Goal: Task Accomplishment & Management: Use online tool/utility

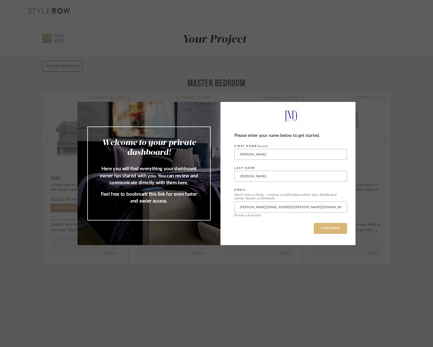
click at [325, 228] on button "CONTINUE" at bounding box center [330, 228] width 33 height 11
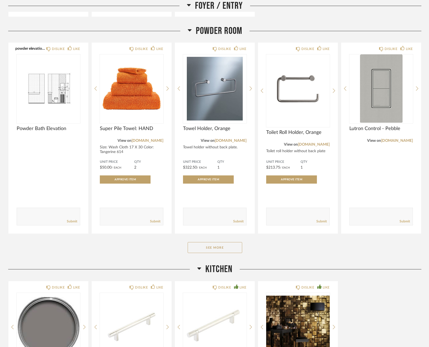
scroll to position [272, 0]
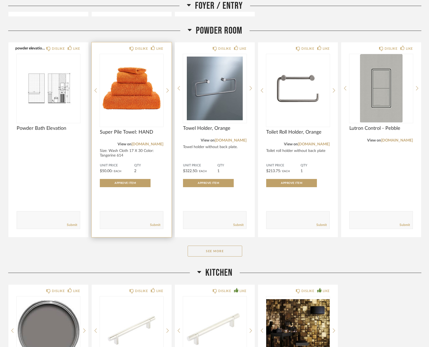
click at [133, 100] on img "0" at bounding box center [132, 88] width 64 height 68
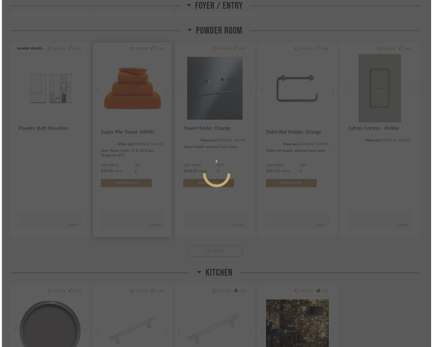
scroll to position [0, 0]
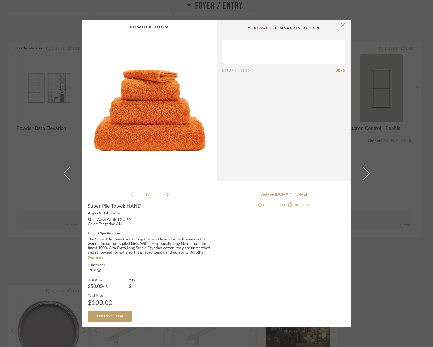
click at [166, 194] on icon at bounding box center [167, 194] width 2 height 5
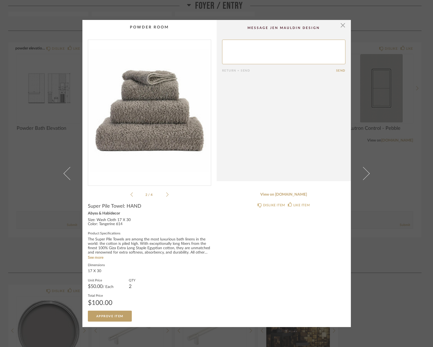
click at [166, 194] on icon at bounding box center [167, 194] width 2 height 5
click at [342, 25] on span "button" at bounding box center [343, 25] width 11 height 11
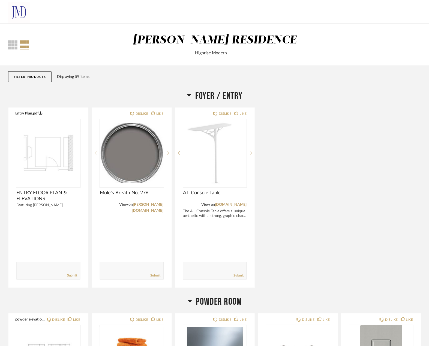
scroll to position [272, 0]
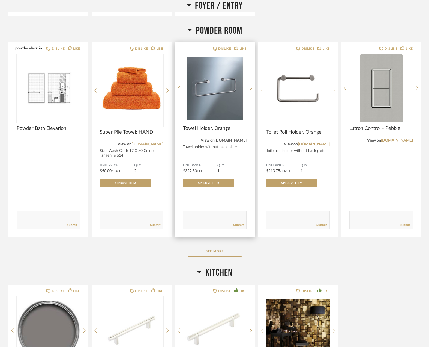
click at [241, 140] on link "[DOMAIN_NAME]" at bounding box center [231, 140] width 32 height 4
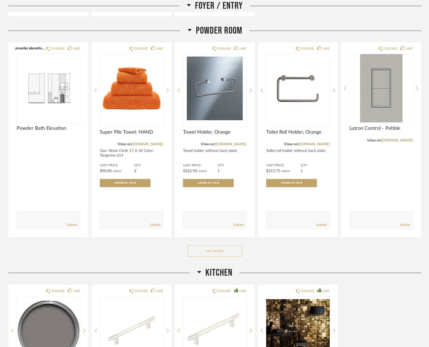
click at [207, 247] on button "See More" at bounding box center [215, 250] width 55 height 11
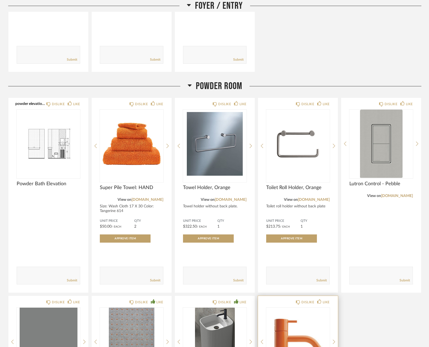
scroll to position [216, 0]
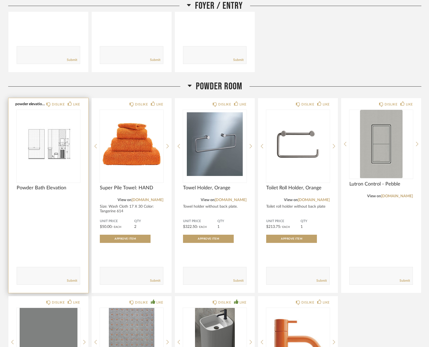
click at [53, 145] on img "0" at bounding box center [49, 144] width 64 height 68
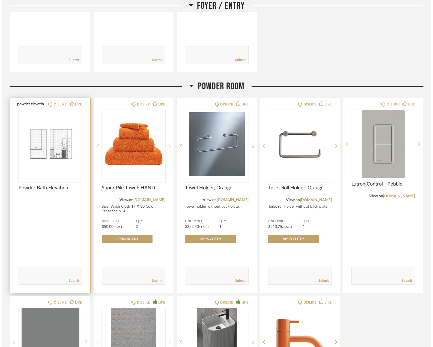
scroll to position [0, 0]
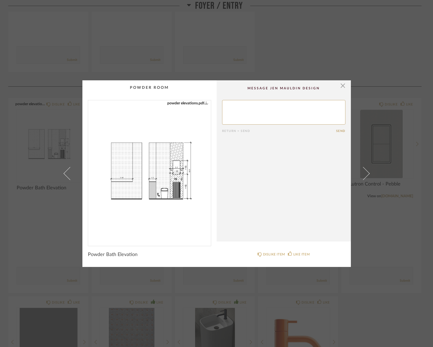
click at [172, 177] on img "0" at bounding box center [149, 170] width 123 height 141
click at [341, 85] on span "button" at bounding box center [343, 85] width 11 height 11
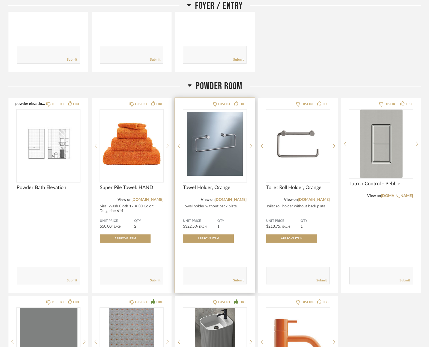
scroll to position [217, 0]
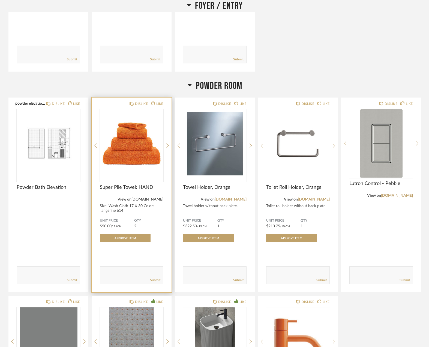
click at [156, 200] on link "[DOMAIN_NAME]" at bounding box center [148, 199] width 32 height 4
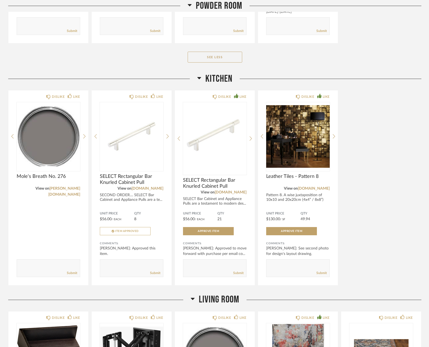
scroll to position [660, 0]
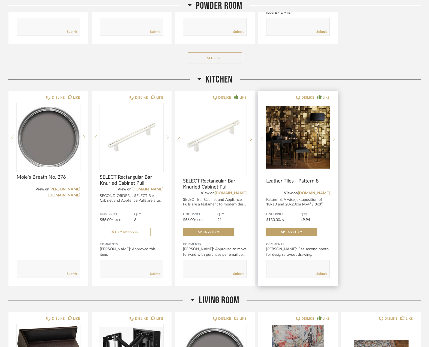
click at [303, 136] on img "0" at bounding box center [298, 137] width 64 height 68
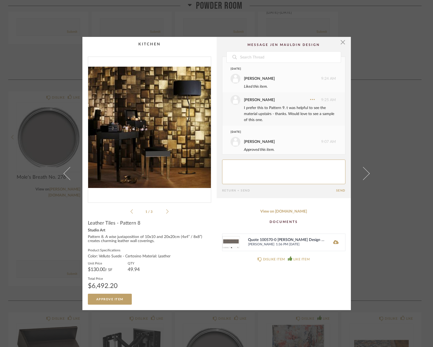
scroll to position [86, 0]
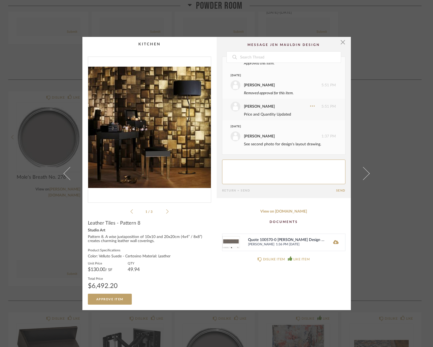
click at [166, 212] on icon at bounding box center [167, 211] width 2 height 5
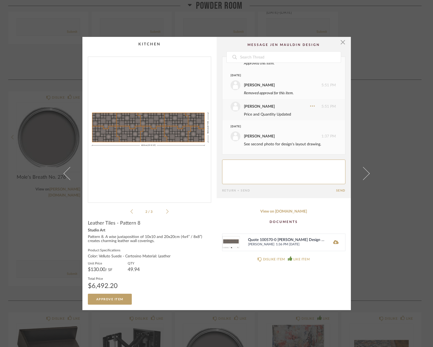
click at [166, 212] on icon at bounding box center [167, 211] width 2 height 4
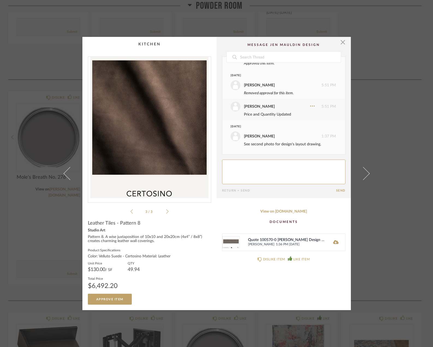
click at [130, 211] on icon at bounding box center [131, 211] width 2 height 5
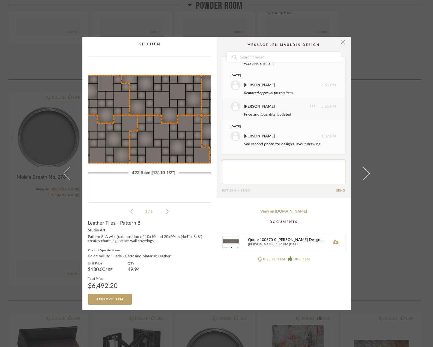
click at [145, 130] on img "1" at bounding box center [149, 127] width 123 height 141
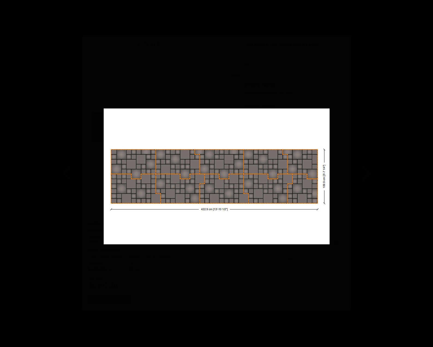
click at [416, 12] on div "2 / 3" at bounding box center [216, 173] width 433 height 347
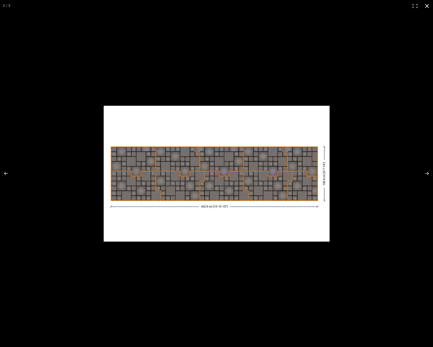
click at [426, 5] on button at bounding box center [427, 6] width 12 height 12
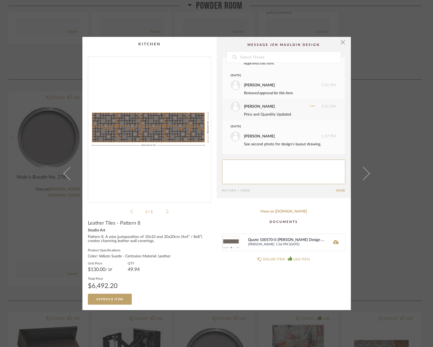
click at [130, 211] on icon at bounding box center [131, 211] width 2 height 4
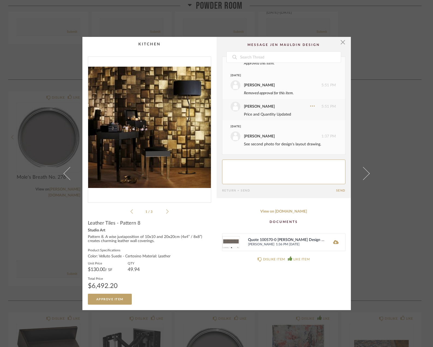
click at [166, 212] on icon at bounding box center [167, 211] width 2 height 4
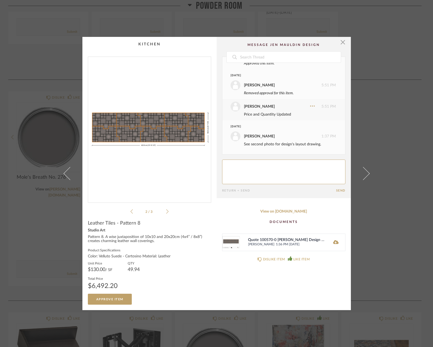
click at [130, 210] on icon at bounding box center [131, 211] width 2 height 5
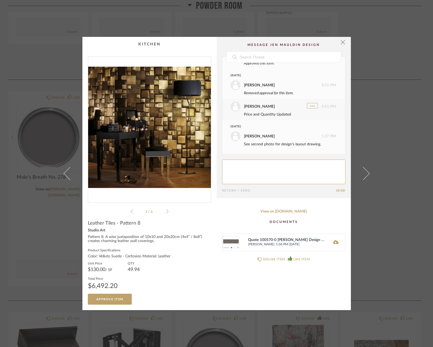
click at [310, 105] on icon at bounding box center [312, 105] width 5 height 5
click at [307, 105] on div at bounding box center [216, 173] width 433 height 347
click at [341, 44] on span "button" at bounding box center [343, 42] width 11 height 11
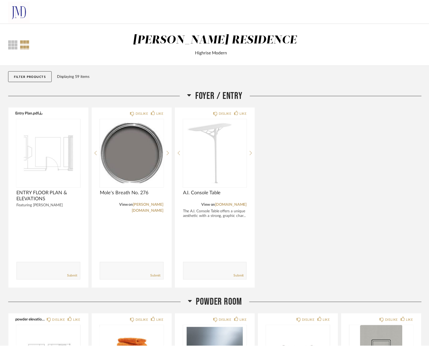
scroll to position [660, 0]
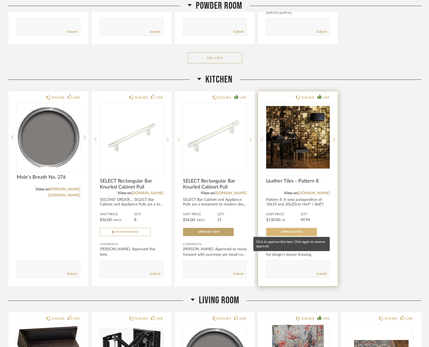
click at [299, 229] on button "Approve Item" at bounding box center [291, 232] width 51 height 8
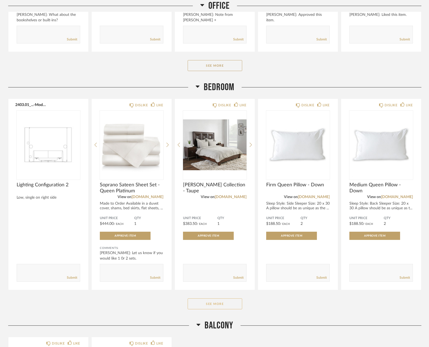
scroll to position [1658, 0]
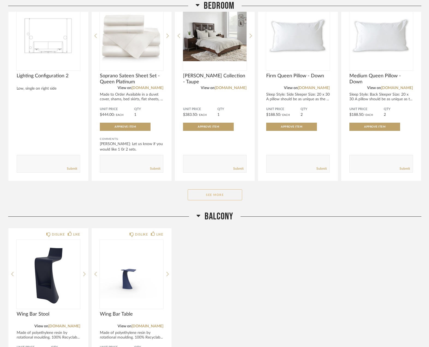
click at [202, 196] on button "See More" at bounding box center [215, 194] width 55 height 11
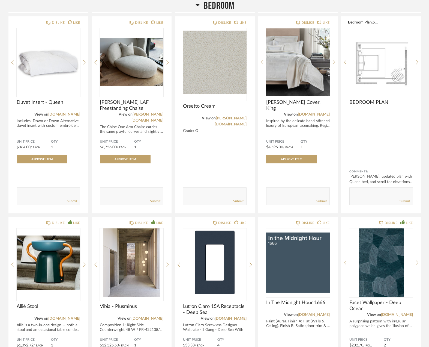
scroll to position [1825, 0]
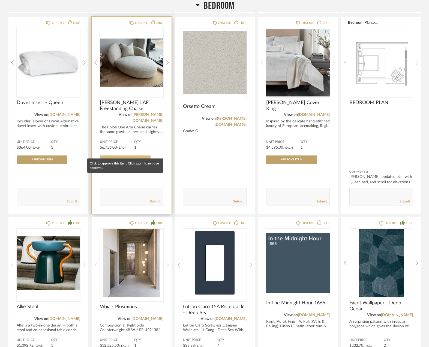
click at [128, 158] on span "Approve Item" at bounding box center [125, 159] width 21 height 3
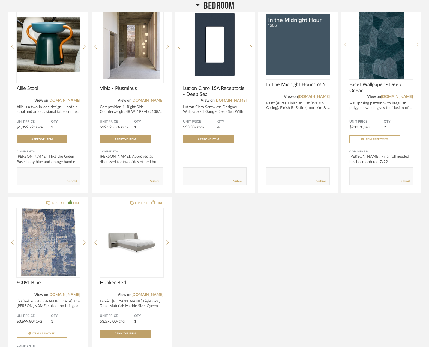
scroll to position [2044, 0]
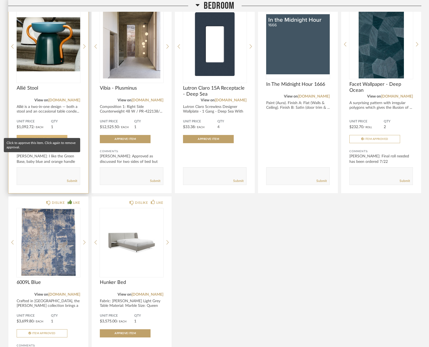
click at [48, 135] on button "Approve Item" at bounding box center [42, 139] width 51 height 8
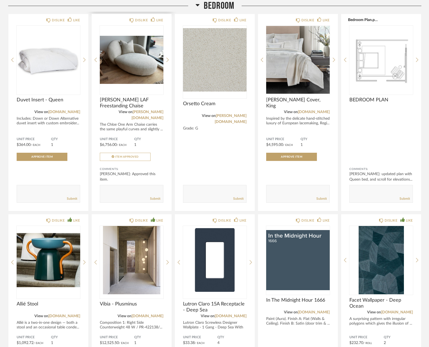
scroll to position [1832, 0]
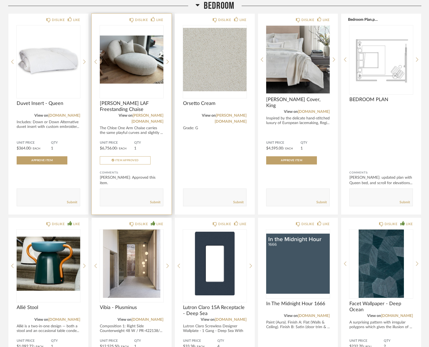
click at [133, 126] on div "The Chloe One Arm Chaise carries the same playful curves and slightly ..." at bounding box center [132, 130] width 64 height 9
click at [110, 103] on span "[PERSON_NAME] LAF Freestanding Chaise" at bounding box center [132, 106] width 64 height 12
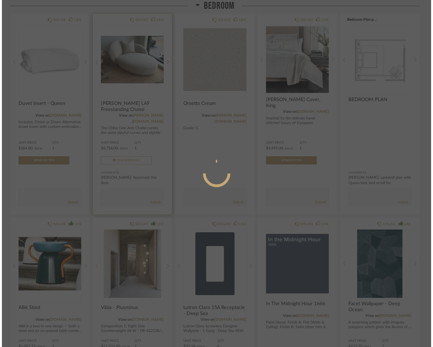
scroll to position [0, 0]
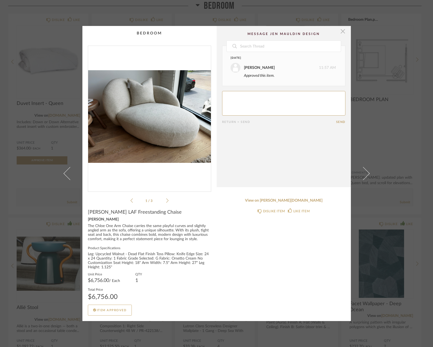
click at [343, 31] on span "button" at bounding box center [343, 31] width 11 height 11
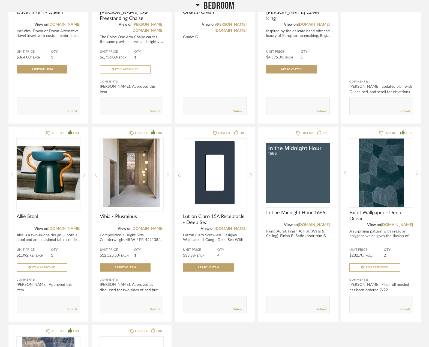
scroll to position [1941, 0]
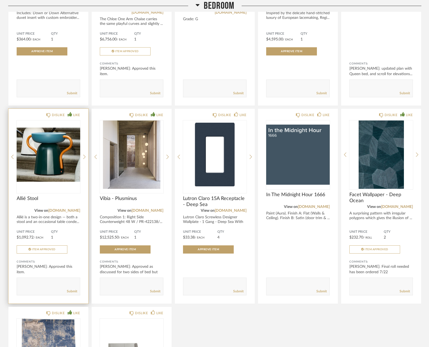
click at [49, 142] on img "0" at bounding box center [49, 154] width 64 height 68
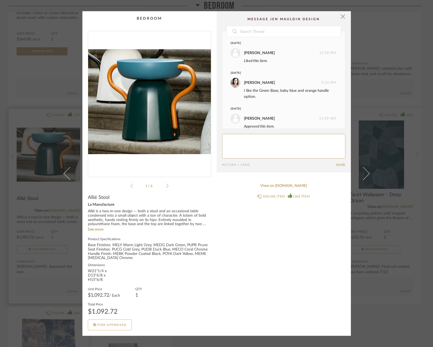
scroll to position [8, 0]
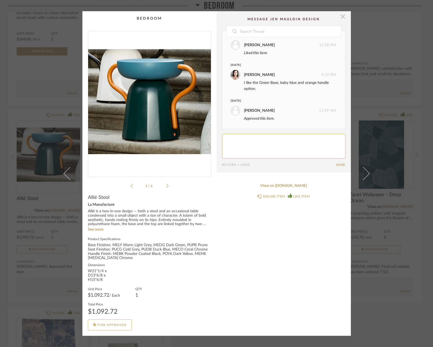
click at [341, 18] on span "button" at bounding box center [343, 16] width 11 height 11
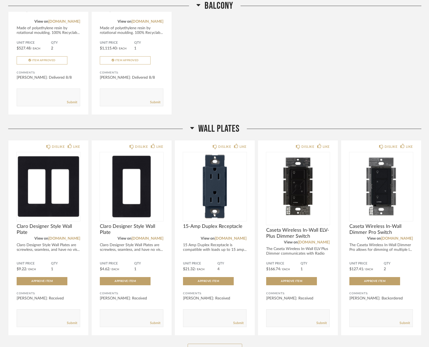
scroll to position [2575, 0]
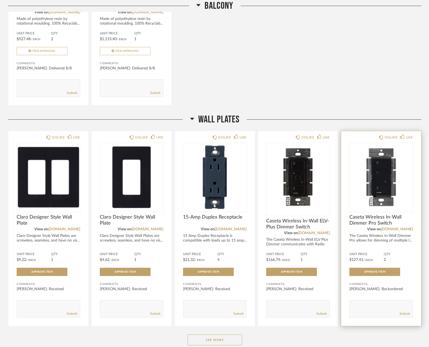
click at [375, 214] on span "Caseta Wireless In-Wall Dimmer Pro Switch" at bounding box center [382, 220] width 64 height 12
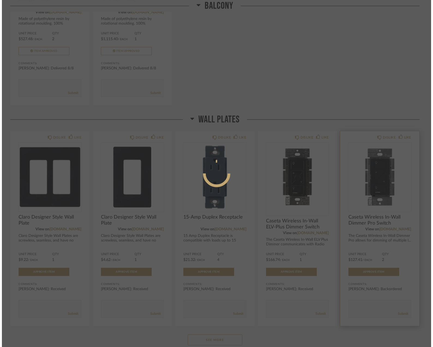
scroll to position [0, 0]
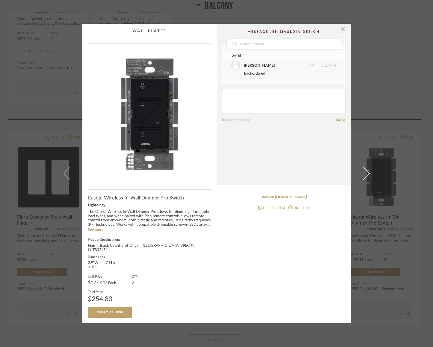
click at [341, 32] on span "button" at bounding box center [343, 29] width 11 height 11
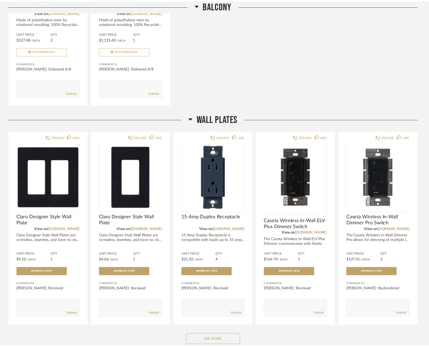
scroll to position [2575, 0]
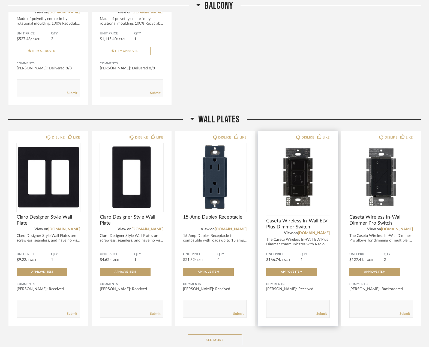
click at [303, 167] on img "0" at bounding box center [298, 177] width 64 height 68
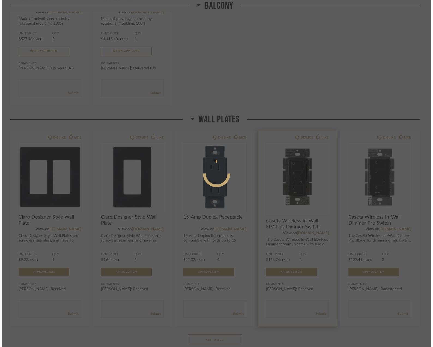
scroll to position [0, 0]
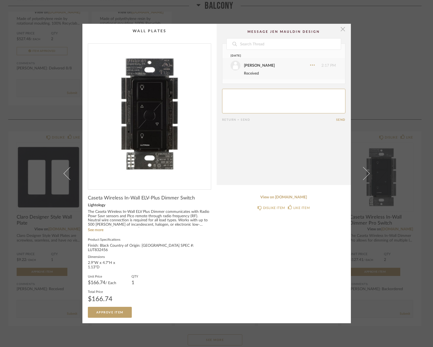
click at [341, 31] on span "button" at bounding box center [343, 29] width 11 height 11
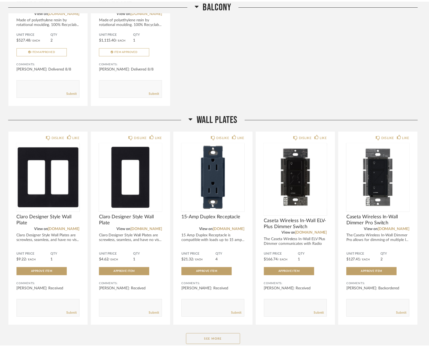
scroll to position [2575, 0]
